Goal: Task Accomplishment & Management: Manage account settings

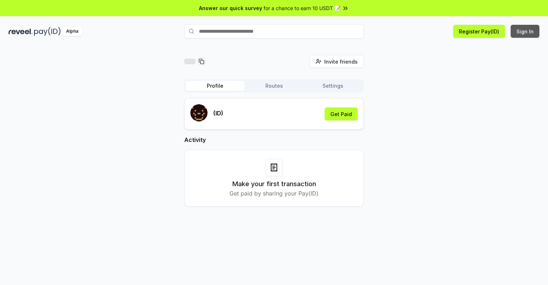
click at [526, 31] on button "Sign In" at bounding box center [525, 31] width 29 height 13
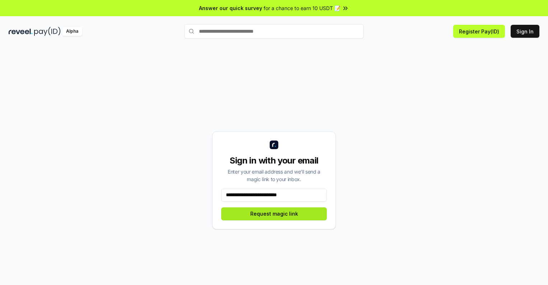
type input "**********"
click at [274, 213] on button "Request magic link" at bounding box center [274, 213] width 106 height 13
